Goal: Information Seeking & Learning: Understand process/instructions

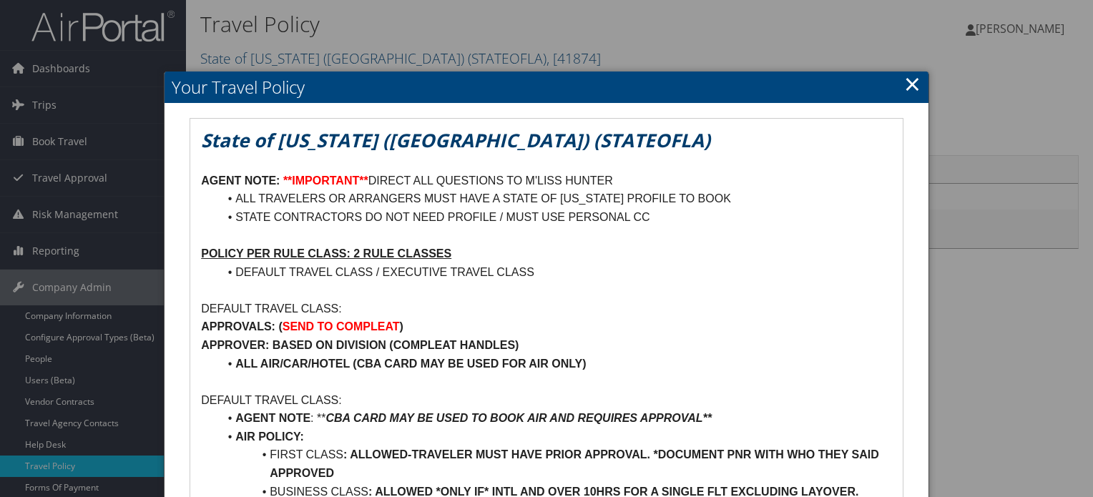
click at [913, 81] on link "×" at bounding box center [912, 83] width 16 height 29
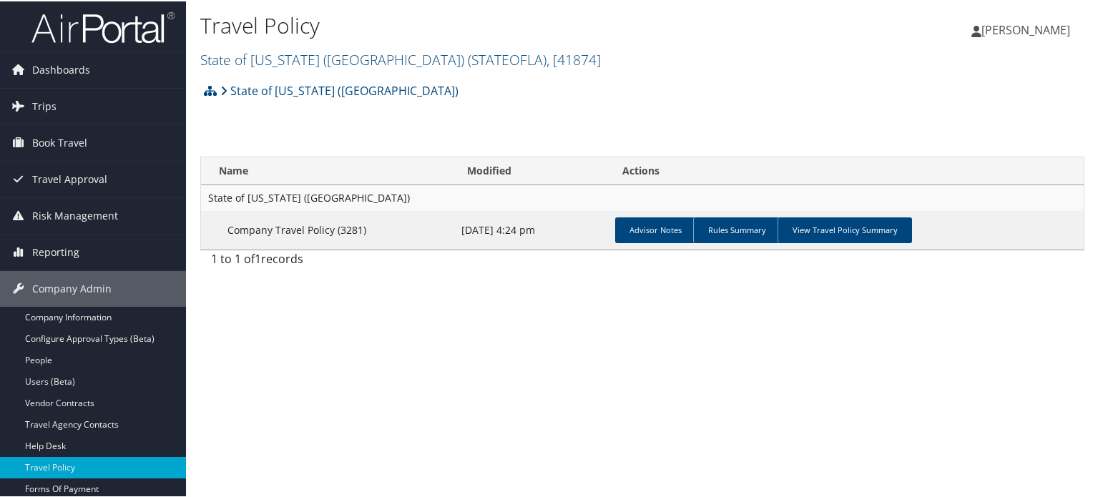
click at [135, 31] on img at bounding box center [102, 26] width 143 height 34
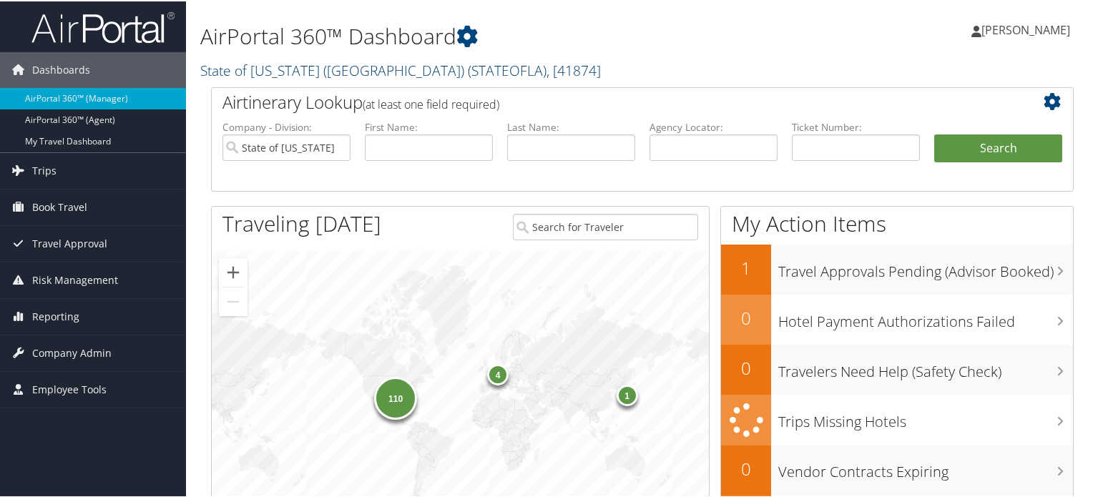
click at [355, 64] on link "State of Louisiana (SOLA) ( STATEOFLA ) , [ 41874 ]" at bounding box center [400, 68] width 401 height 19
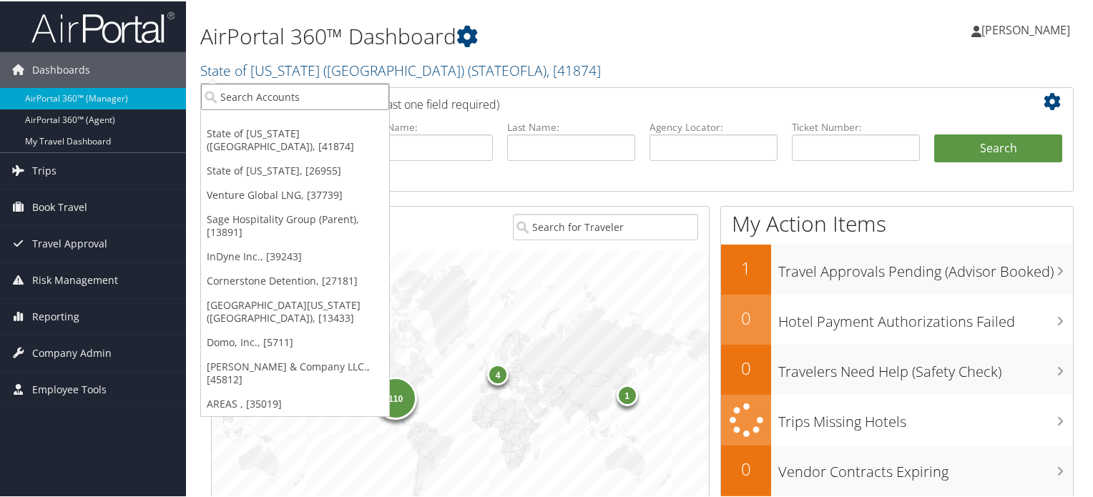
click at [318, 94] on input "search" at bounding box center [295, 95] width 188 height 26
paste input "University of San Diego"
type input "University of San Diego"
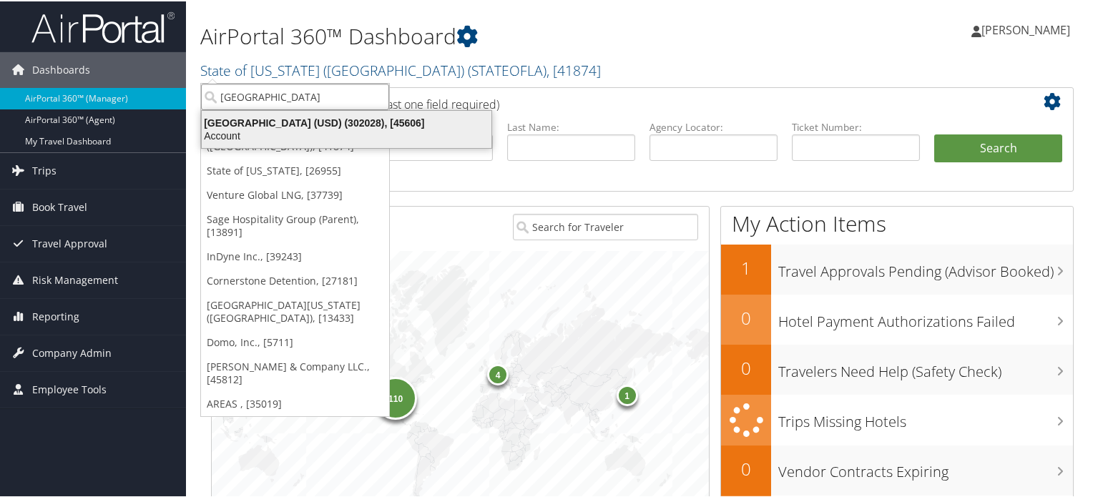
click at [318, 122] on div "University of San Diego (USD) (302028), [45606]" at bounding box center [346, 121] width 307 height 13
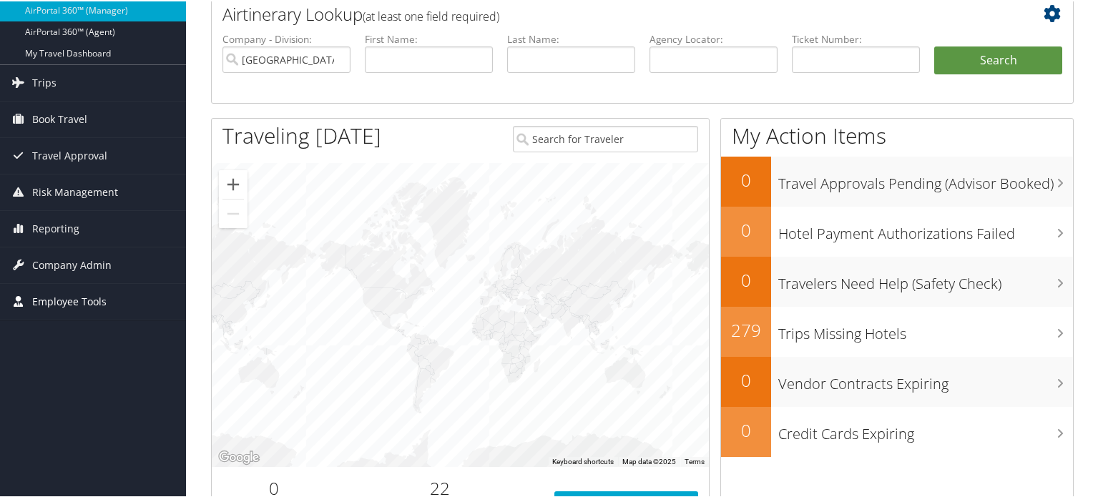
scroll to position [143, 0]
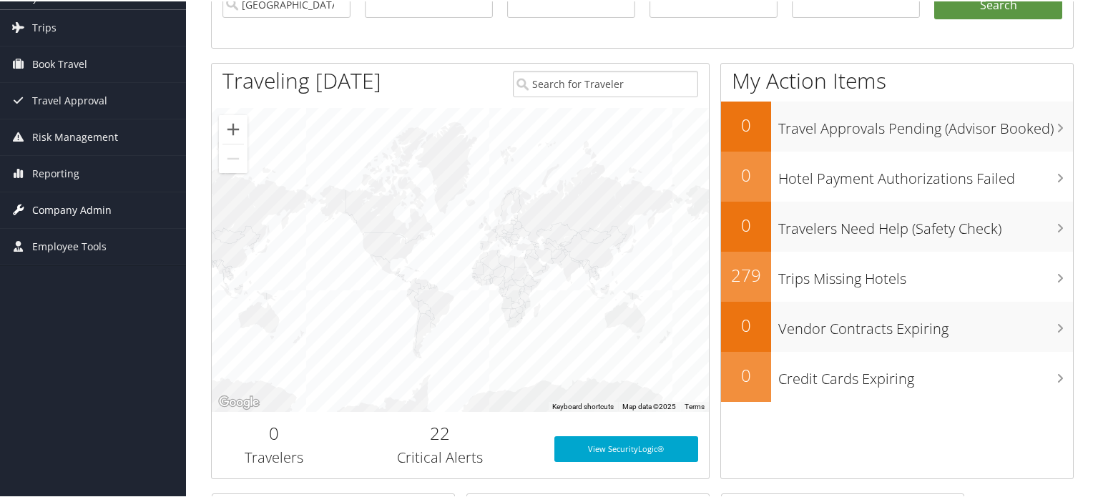
click at [112, 216] on link "Company Admin" at bounding box center [93, 209] width 186 height 36
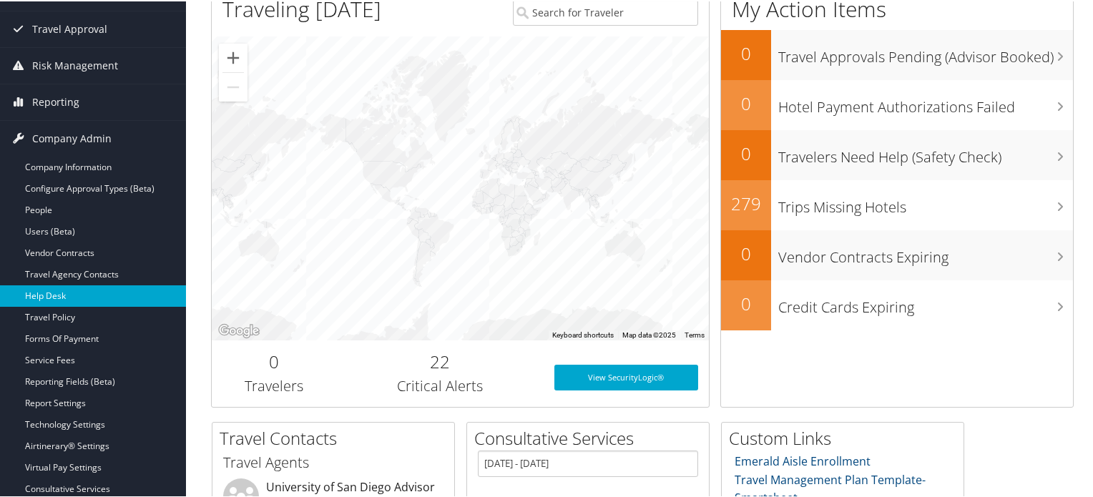
scroll to position [286, 0]
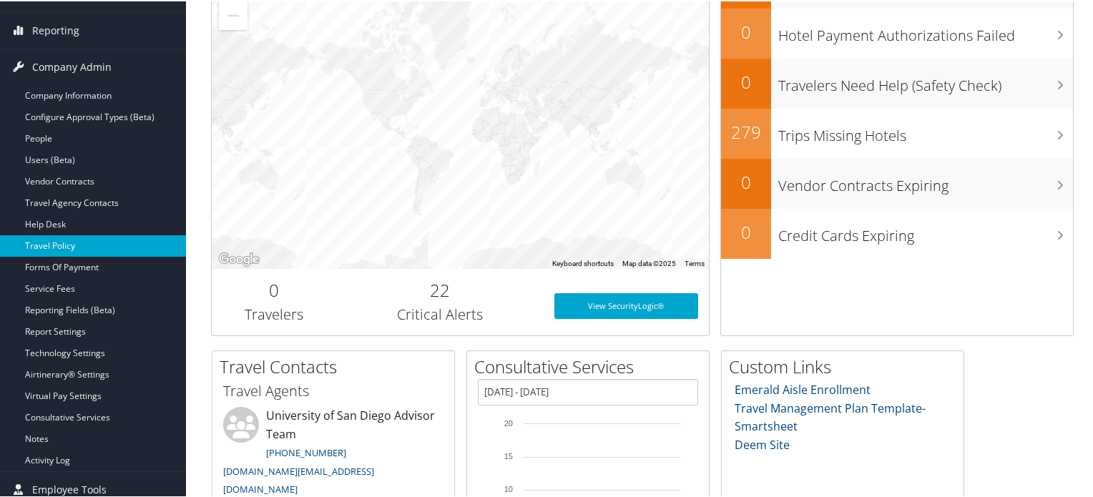
click at [89, 244] on link "Travel Policy" at bounding box center [93, 244] width 186 height 21
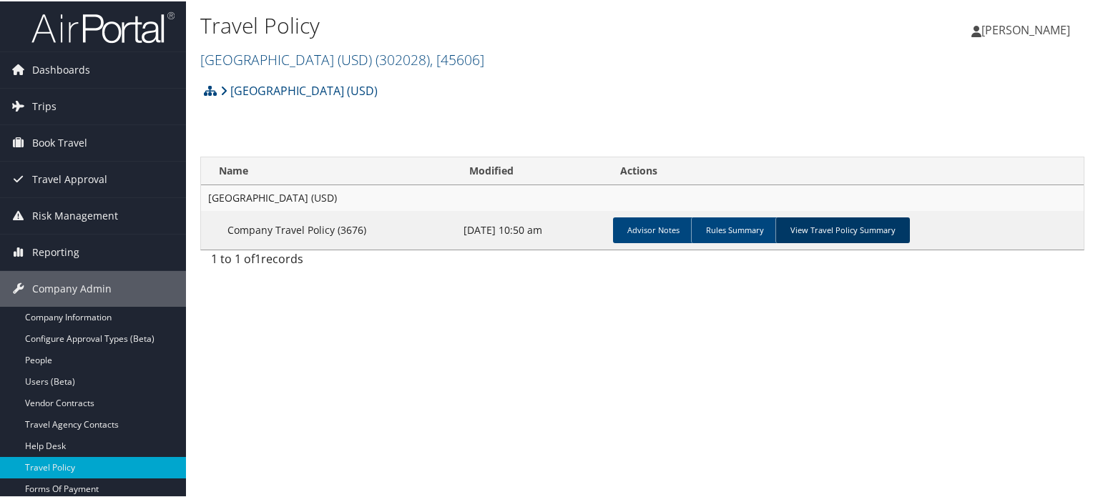
click at [875, 239] on link "View Travel Policy Summary" at bounding box center [842, 229] width 134 height 26
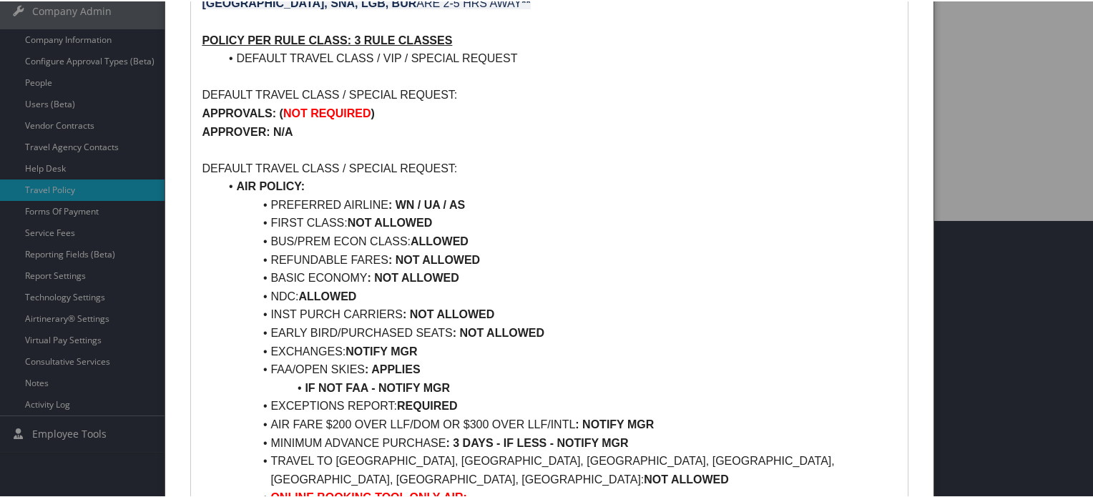
scroll to position [302, 0]
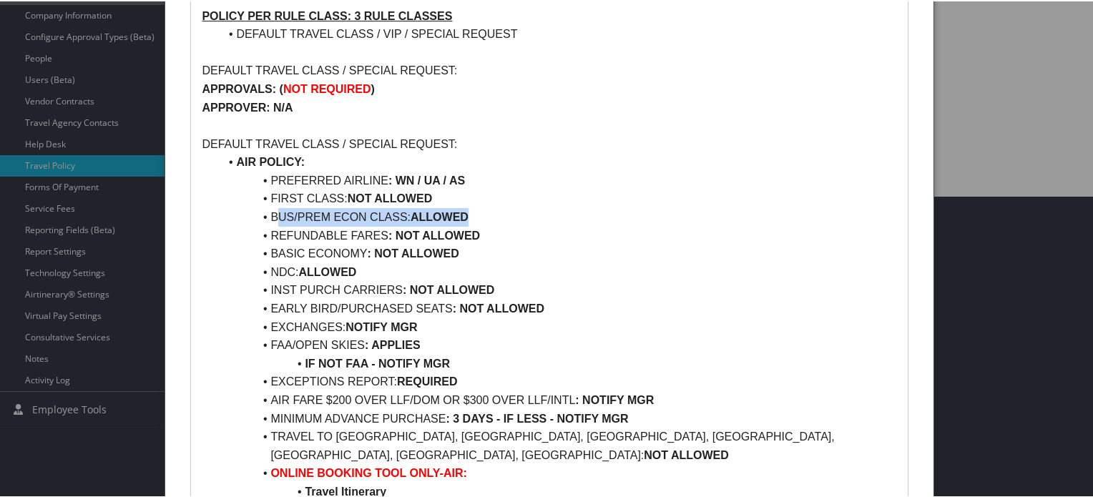
drag, startPoint x: 280, startPoint y: 217, endPoint x: 505, endPoint y: 218, distance: 225.3
click at [501, 217] on li "BUS/PREM ECON CLASS: ALLOWED" at bounding box center [557, 216] width 677 height 19
click at [557, 223] on li "BUS/PREM ECON CLASS: ALLOWED" at bounding box center [557, 216] width 677 height 19
